Goal: Task Accomplishment & Management: Manage account settings

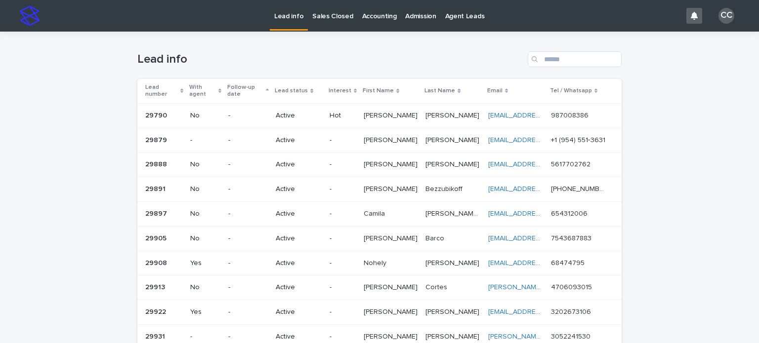
click at [391, 111] on p "[PERSON_NAME]" at bounding box center [391, 115] width 56 height 10
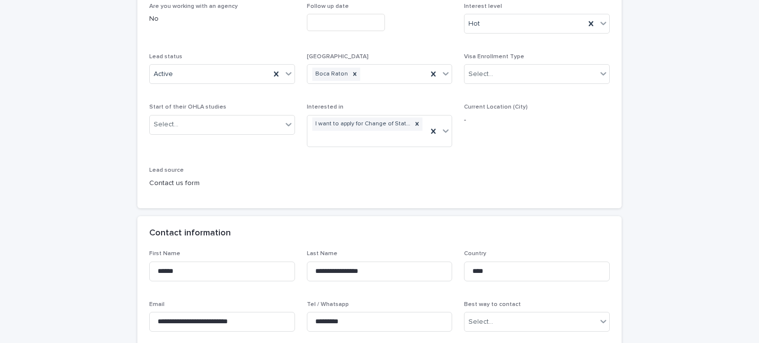
scroll to position [247, 0]
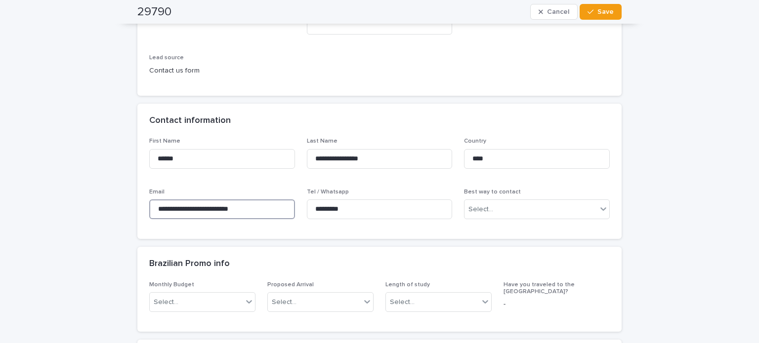
drag, startPoint x: 259, startPoint y: 211, endPoint x: 109, endPoint y: 200, distance: 150.0
click at [271, 110] on div "Contact information" at bounding box center [379, 121] width 484 height 35
drag, startPoint x: 315, startPoint y: 202, endPoint x: 294, endPoint y: 202, distance: 20.7
click at [294, 202] on div "**********" at bounding box center [379, 182] width 460 height 89
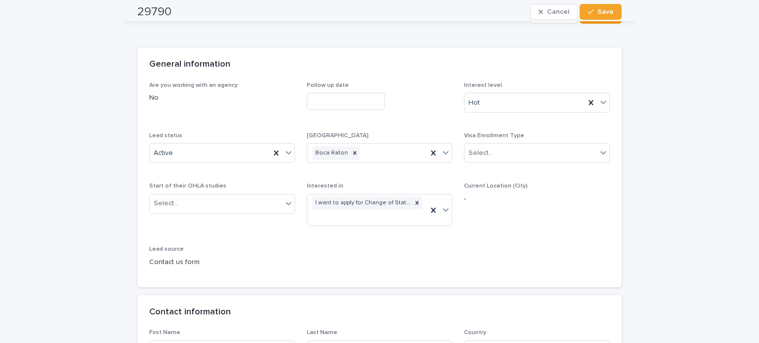
scroll to position [0, 0]
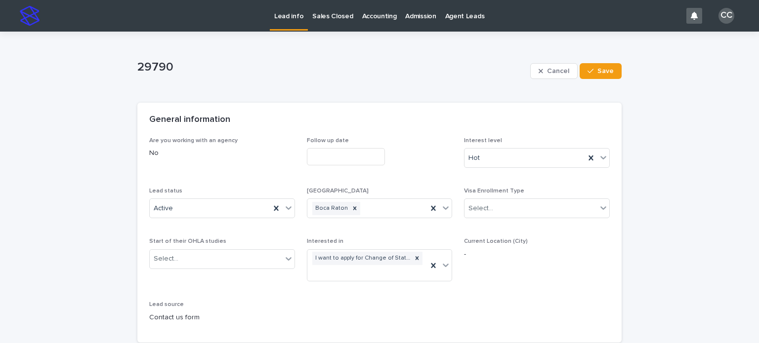
click at [292, 17] on p "Lead info" at bounding box center [288, 10] width 29 height 21
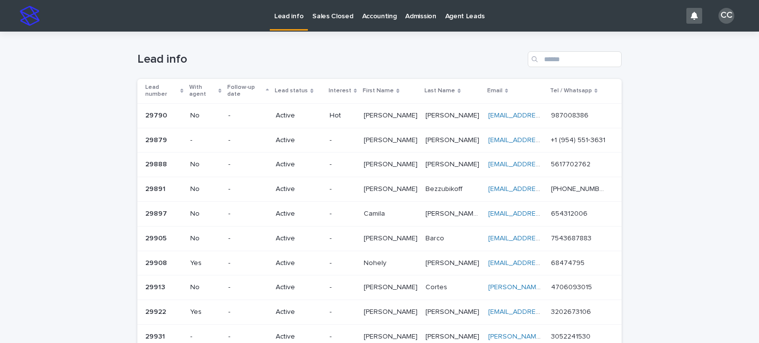
click at [277, 139] on td "Active" at bounding box center [299, 140] width 54 height 25
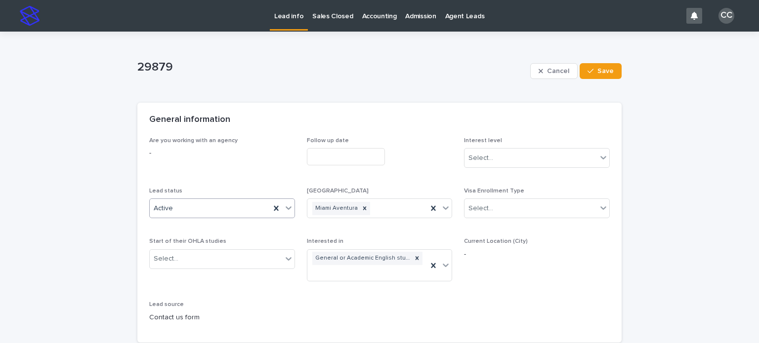
click at [240, 207] on div "Active" at bounding box center [210, 208] width 120 height 16
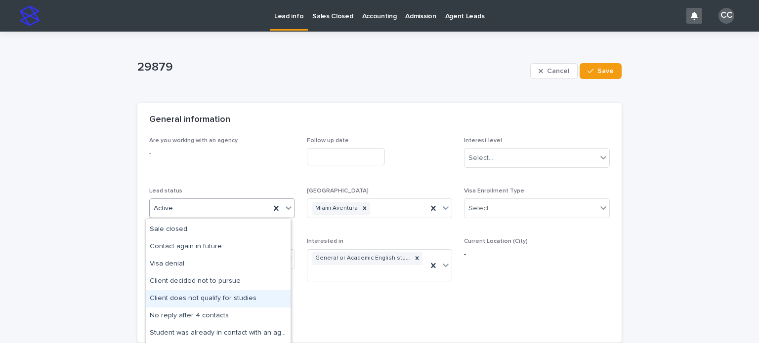
scroll to position [99, 0]
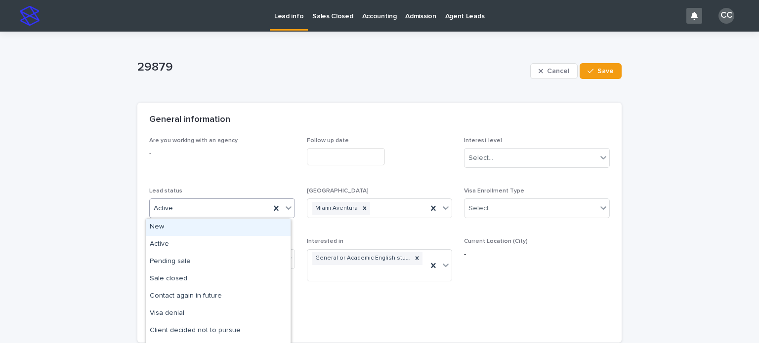
click at [197, 209] on div "Active" at bounding box center [210, 208] width 120 height 16
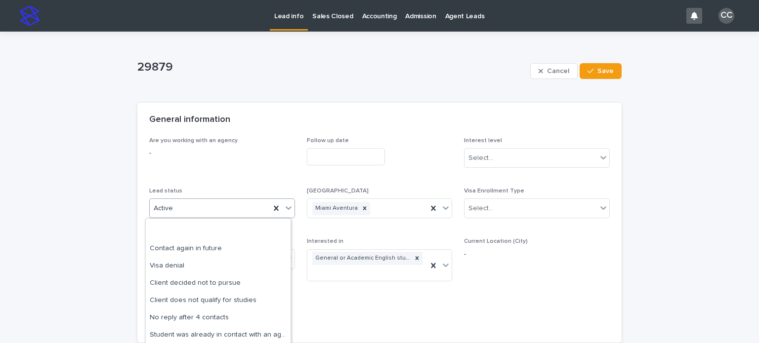
scroll to position [99, 0]
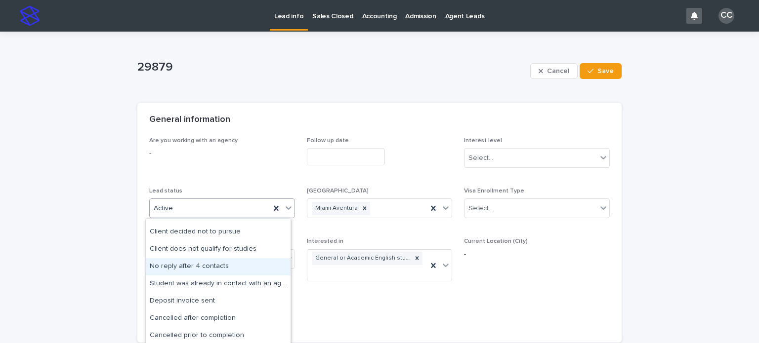
click at [206, 265] on div "No reply after 4 contacts" at bounding box center [218, 266] width 145 height 17
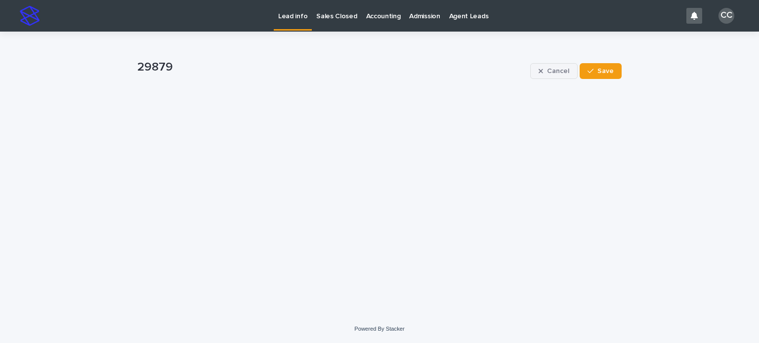
click at [557, 72] on span "Cancel" at bounding box center [558, 71] width 22 height 7
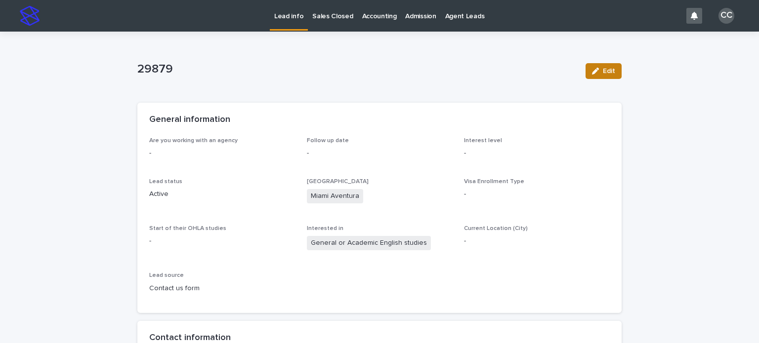
click at [599, 77] on button "Edit" at bounding box center [603, 71] width 36 height 16
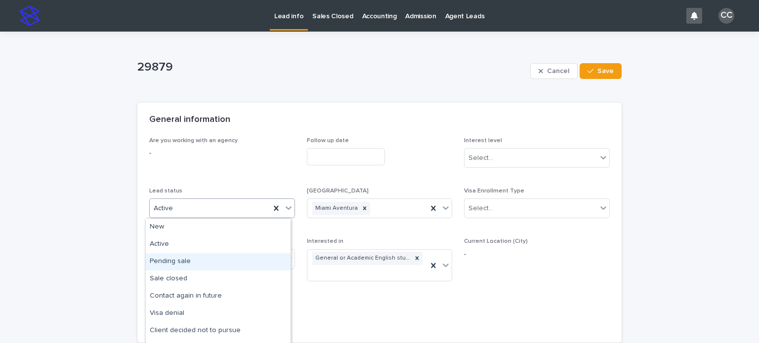
scroll to position [49, 0]
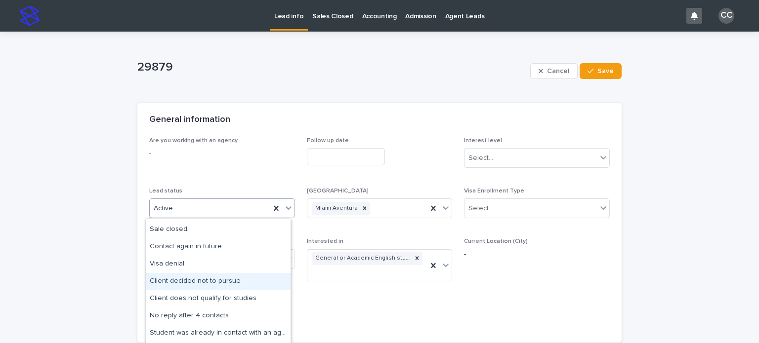
click at [207, 278] on div "Client decided not to pursue" at bounding box center [218, 281] width 145 height 17
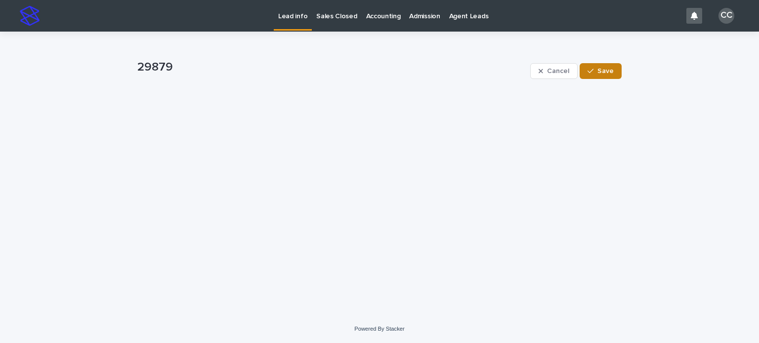
click at [614, 75] on button "Save" at bounding box center [600, 71] width 42 height 16
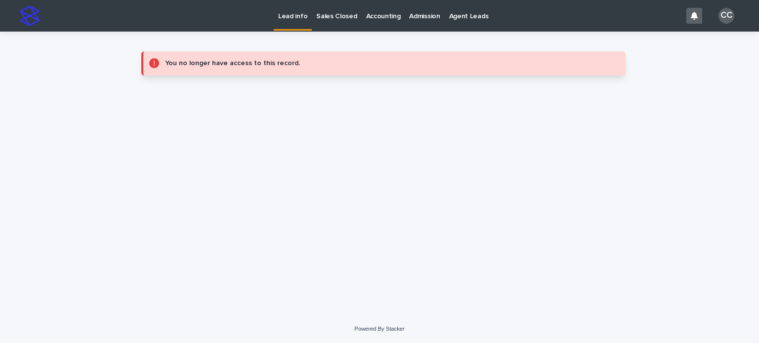
click at [294, 13] on p "Lead info" at bounding box center [292, 10] width 29 height 21
